Goal: Information Seeking & Learning: Learn about a topic

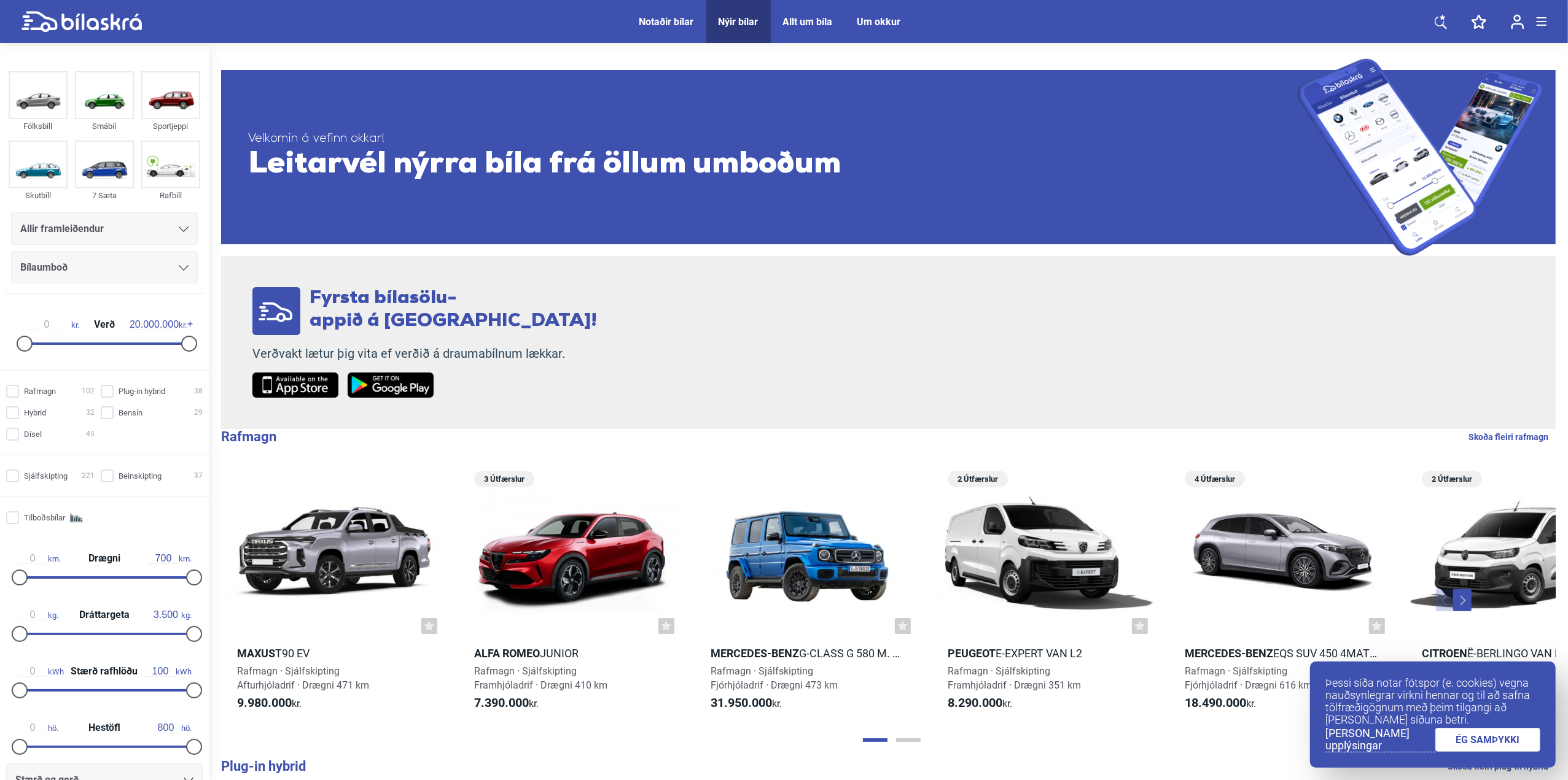
click at [667, 23] on div "Notaðir bílar" at bounding box center [667, 21] width 54 height 12
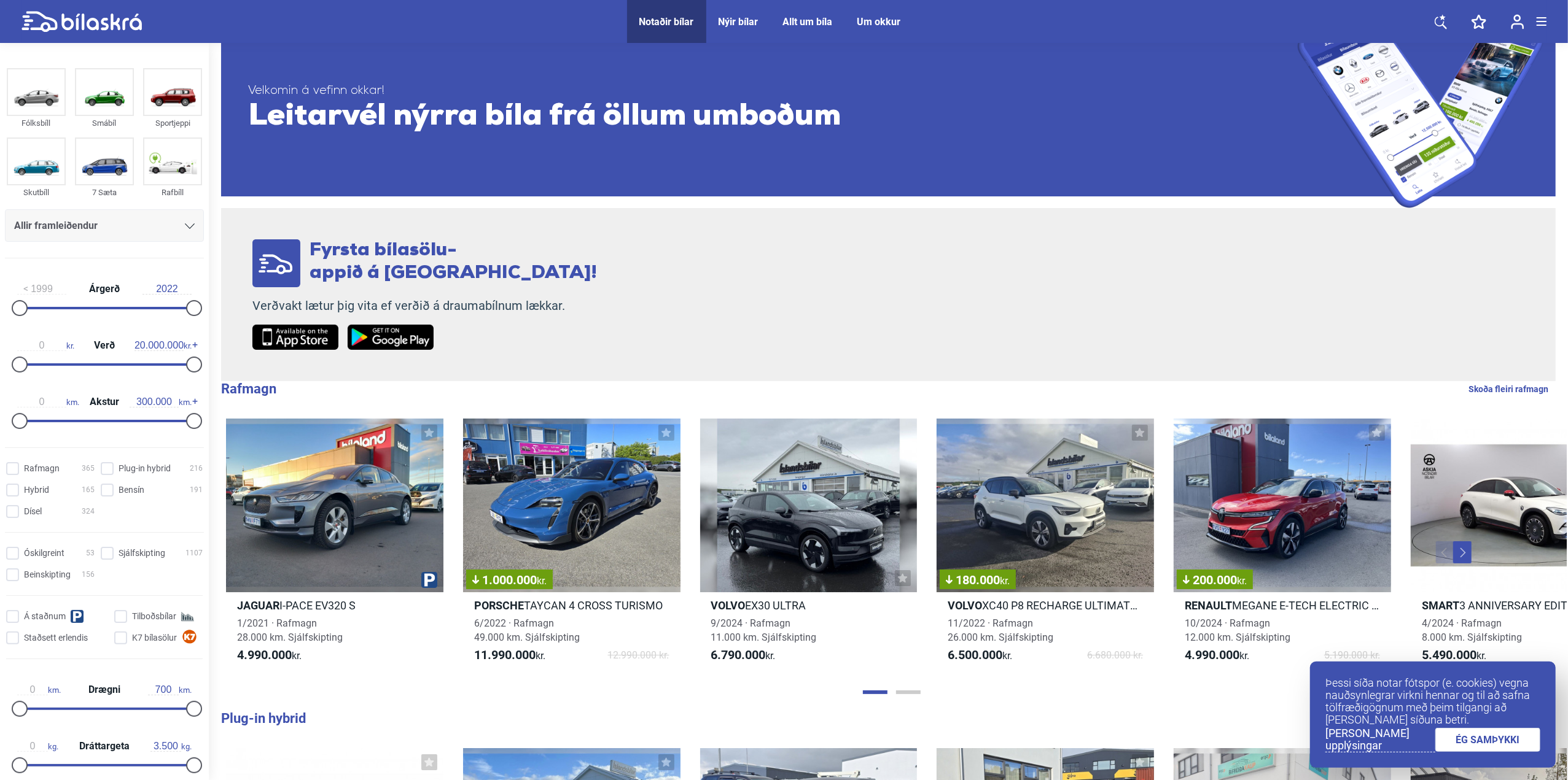
scroll to position [245, 0]
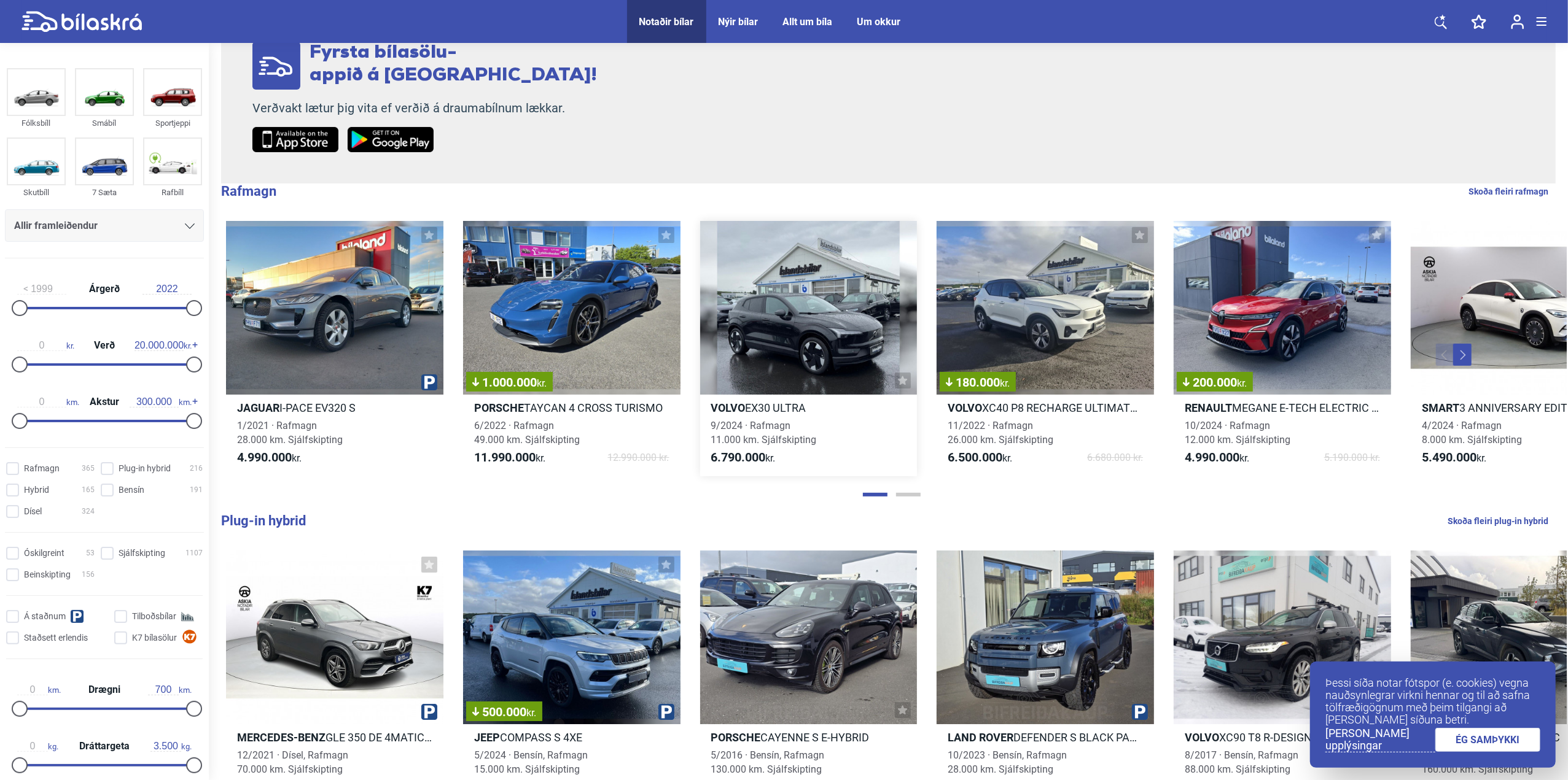
click at [788, 313] on div at bounding box center [809, 308] width 217 height 173
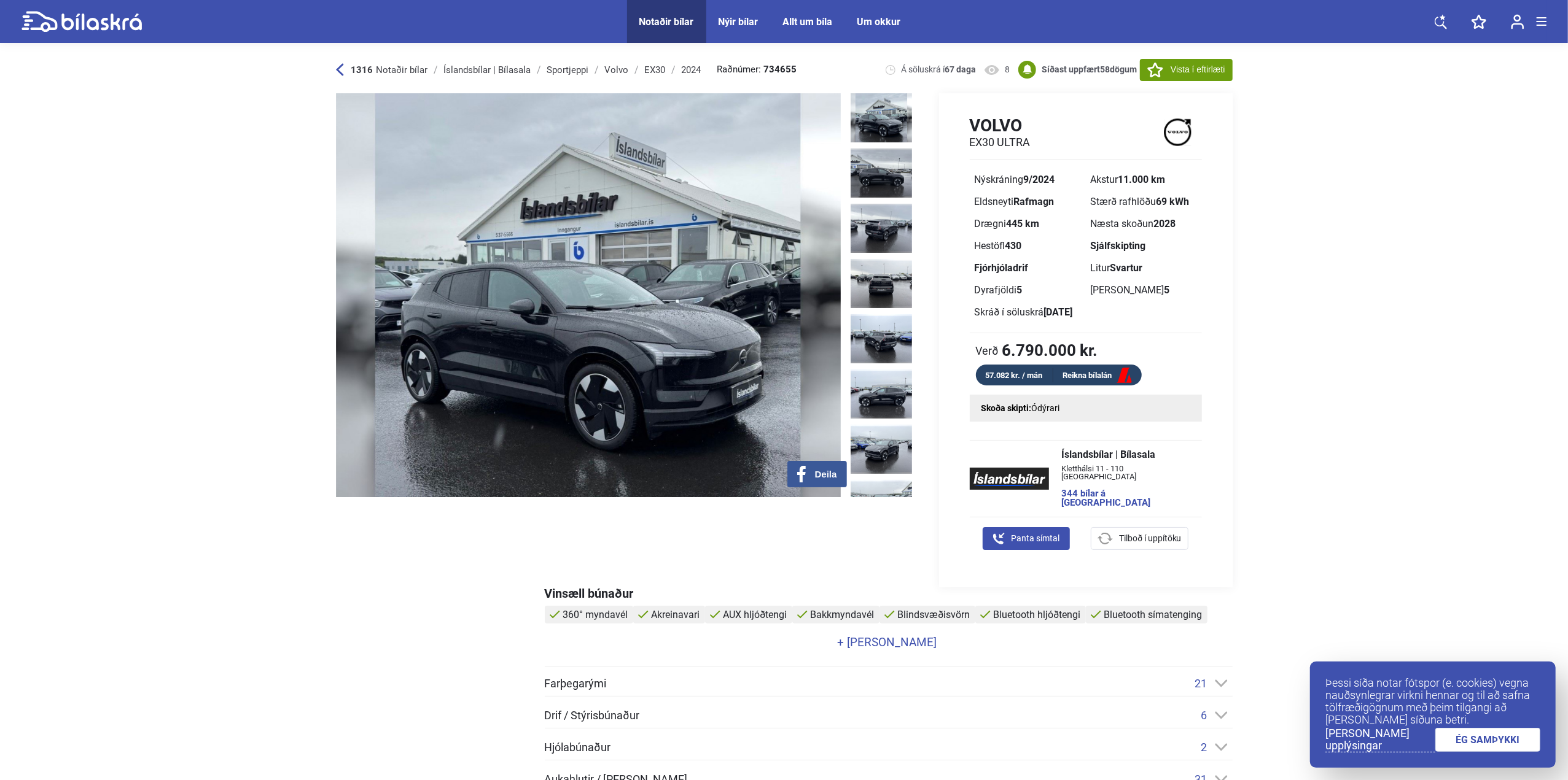
click at [798, 21] on div "Allt um bíla" at bounding box center [808, 21] width 50 height 12
